Goal: Find specific page/section: Find specific page/section

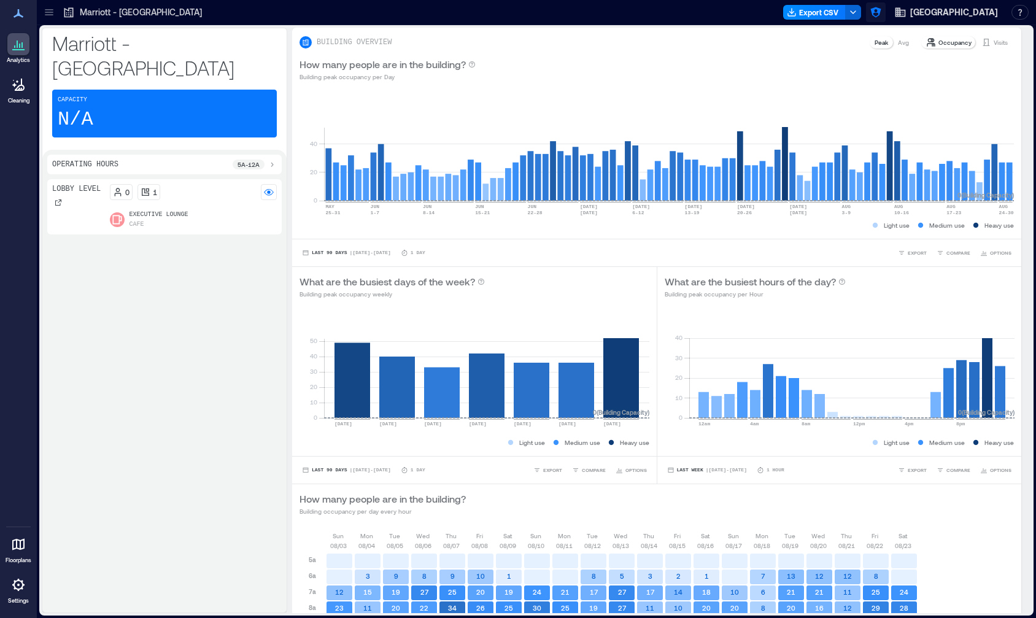
click at [869, 12] on icon "button" at bounding box center [875, 12] width 12 height 12
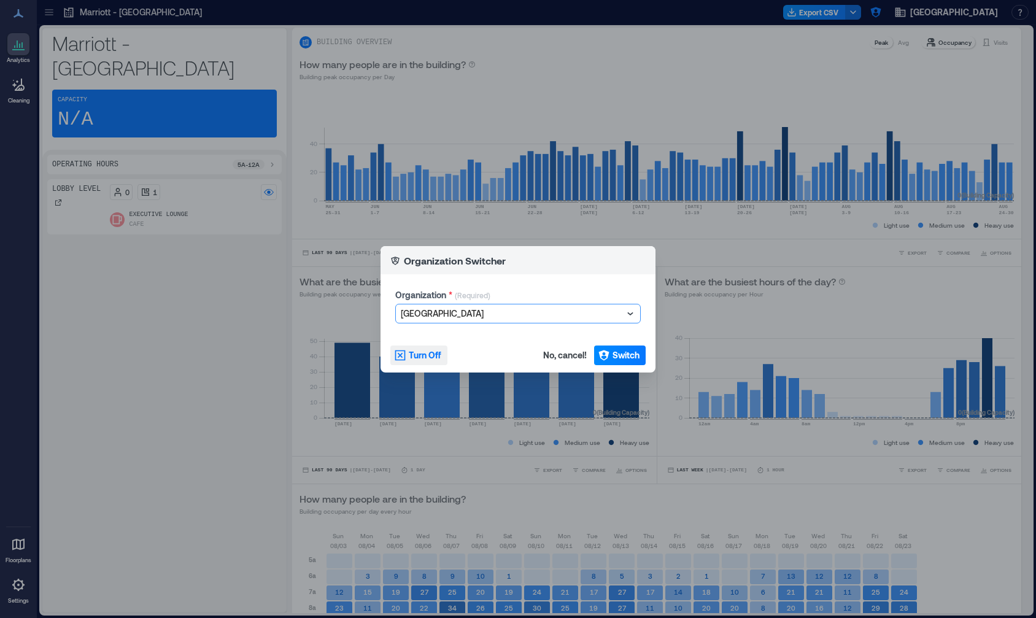
click at [417, 360] on span "Turn Off" at bounding box center [425, 355] width 33 height 12
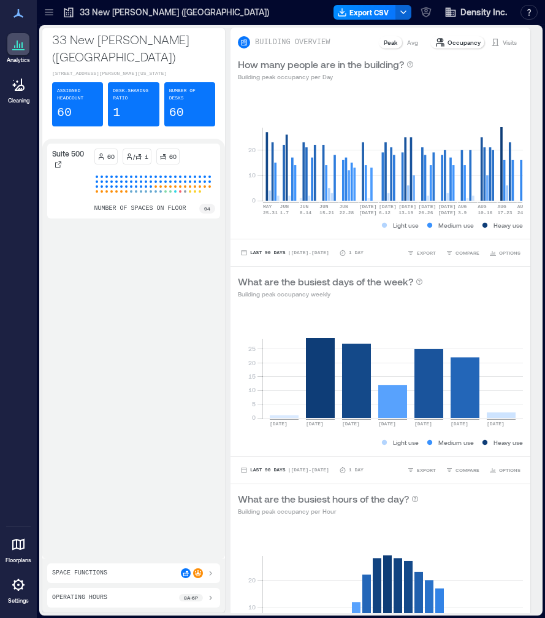
click at [212, 599] on icon at bounding box center [211, 598] width 10 height 10
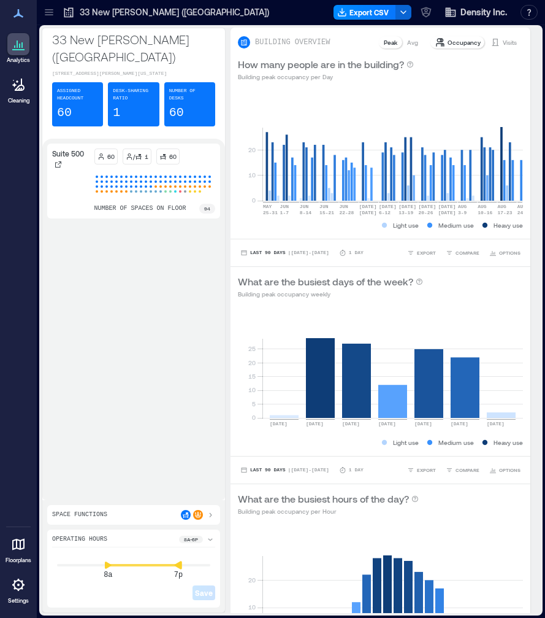
click at [179, 568] on icon at bounding box center [178, 565] width 7 height 8
click at [179, 567] on icon at bounding box center [178, 565] width 7 height 8
click at [174, 566] on icon at bounding box center [171, 565] width 7 height 8
